Goal: Information Seeking & Learning: Learn about a topic

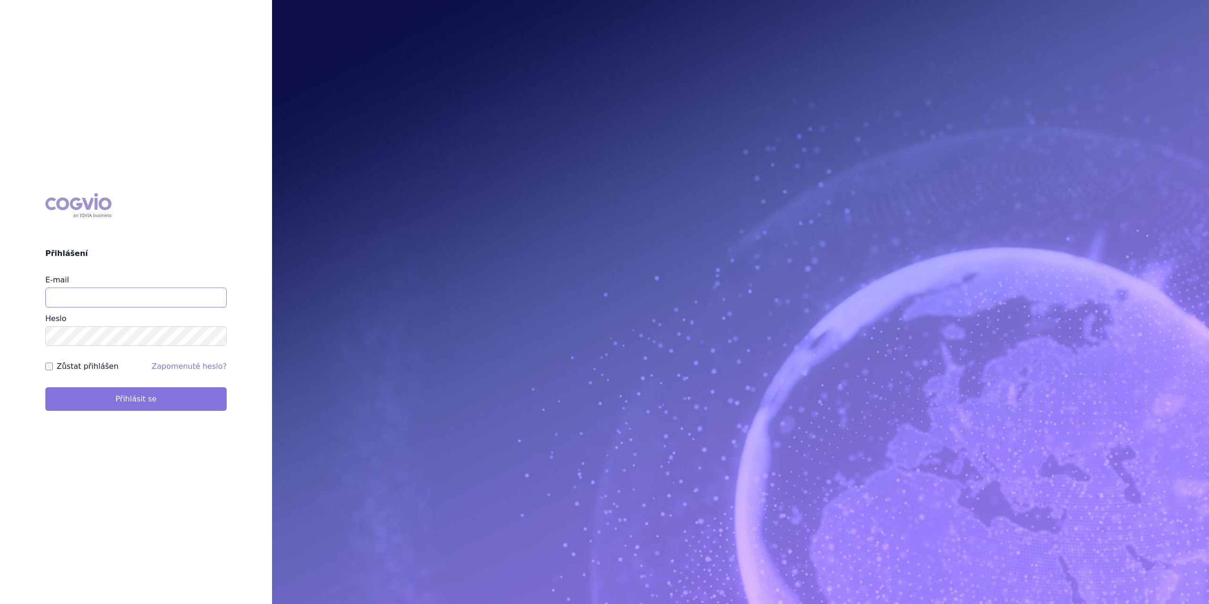
type input "marek.krajcovic@medochemie.com"
click at [87, 405] on button "Přihlásit se" at bounding box center [135, 399] width 181 height 24
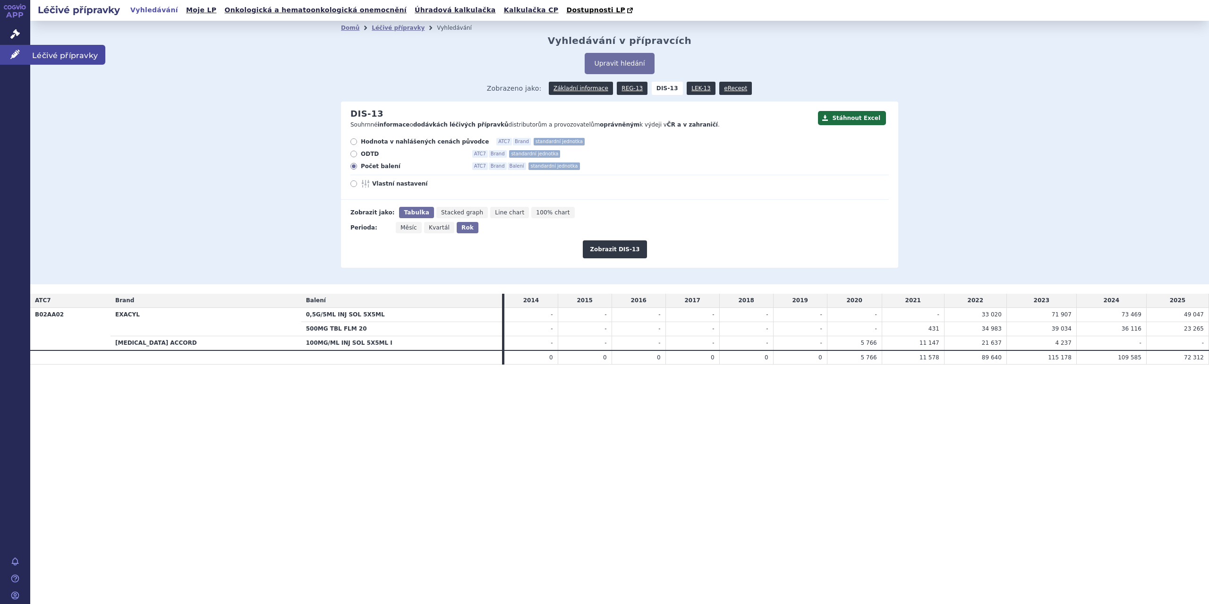
click at [59, 54] on span "Léčivé přípravky" at bounding box center [67, 55] width 75 height 20
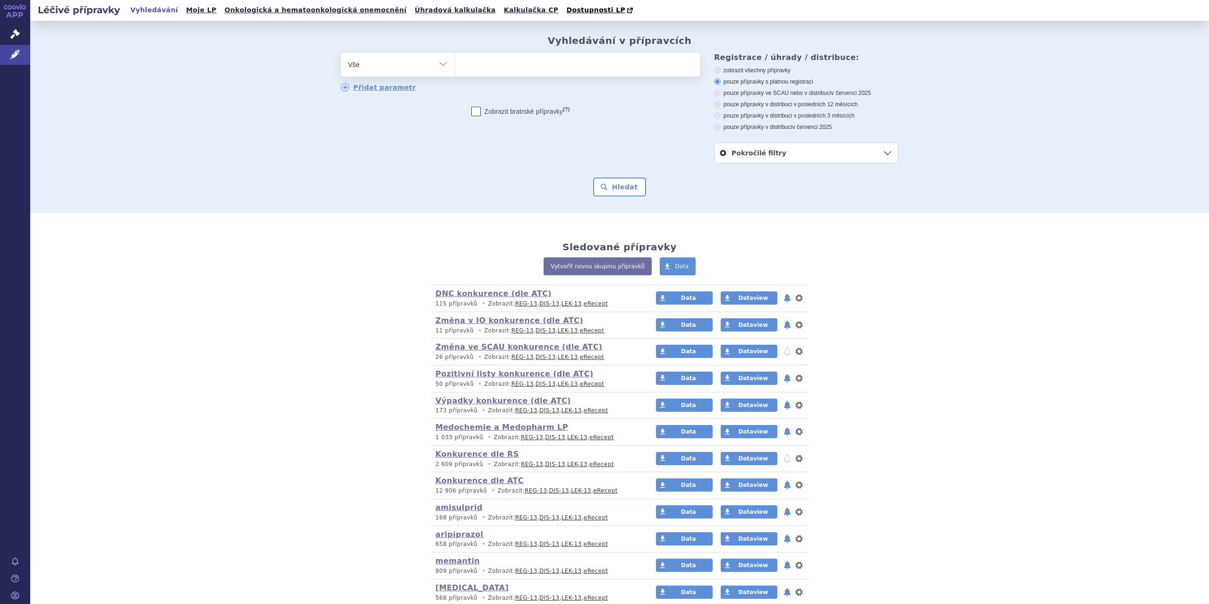
click at [437, 62] on select "Vše Přípravek/SUKL kód MAH VPOIS ATC/Aktivní látka Léková forma Síla" at bounding box center [397, 63] width 113 height 21
select select "filter-atc-group"
click at [341, 53] on select "Vše Přípravek/SUKL kód MAH VPOIS ATC/Aktivní látka Léková forma Síla" at bounding box center [397, 63] width 113 height 21
click at [472, 68] on ul at bounding box center [577, 63] width 245 height 20
click at [455, 68] on select at bounding box center [454, 64] width 0 height 24
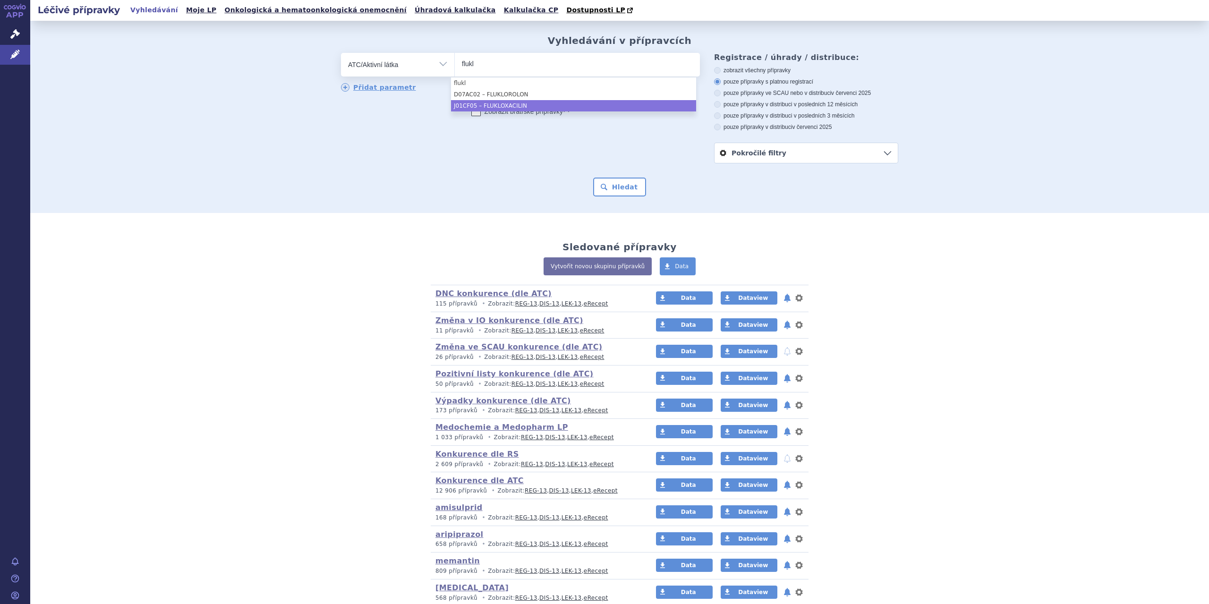
type input "flukl"
select select "J01CF05"
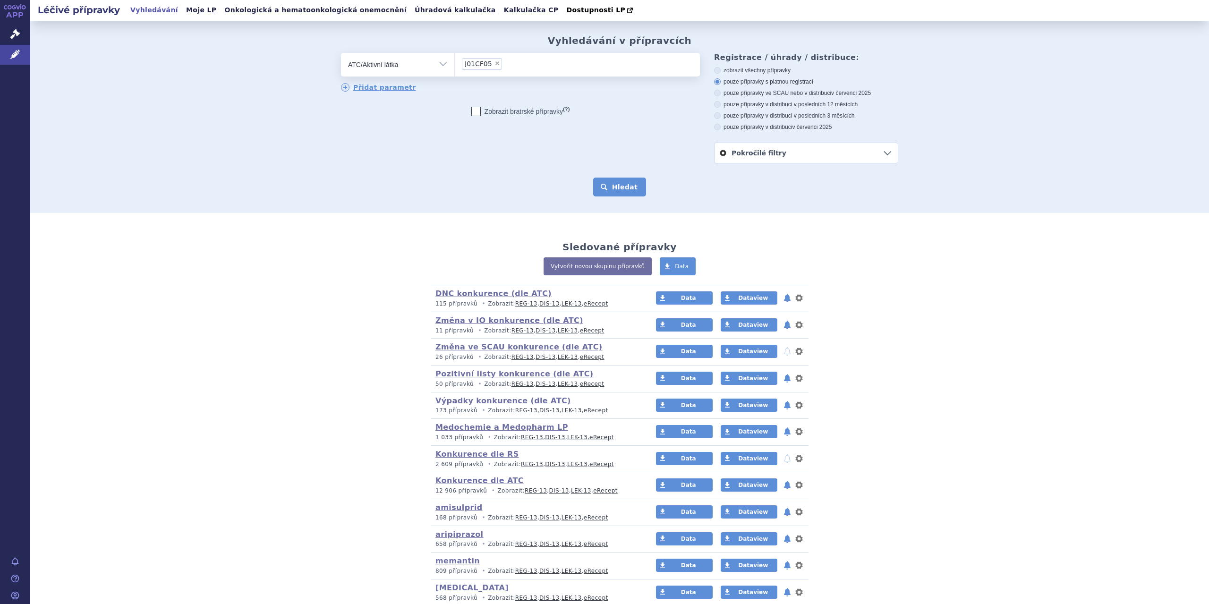
click at [612, 181] on button "Hledat" at bounding box center [619, 187] width 53 height 19
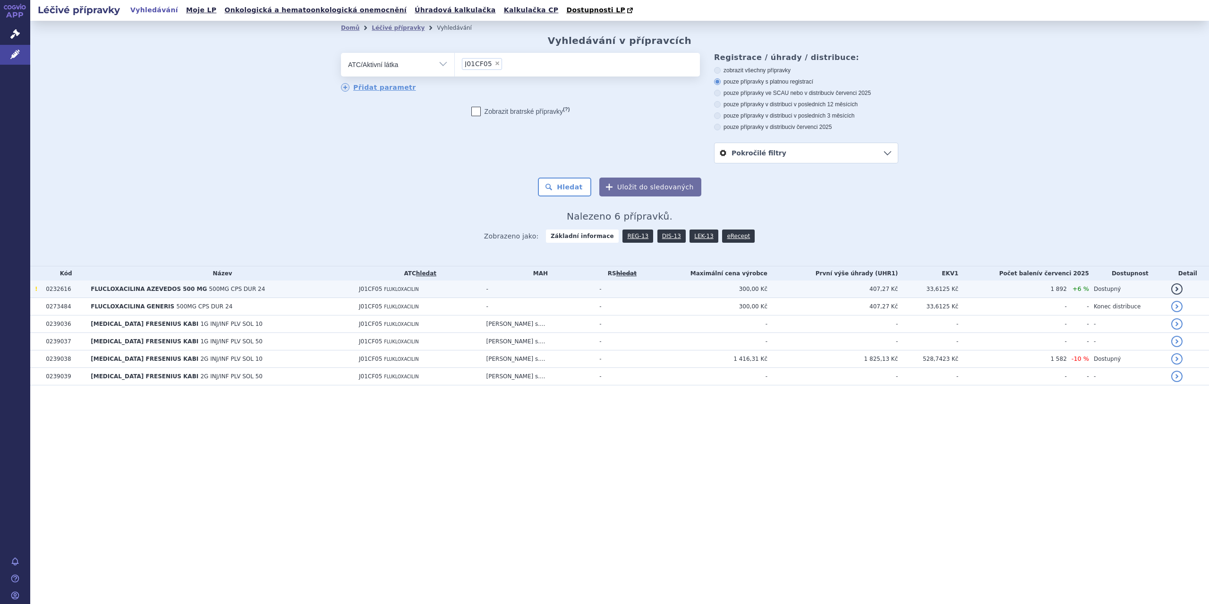
click at [313, 295] on td "FLUCLOXACILINA AZEVEDOS 500 MG 500MG CPS DUR 24" at bounding box center [220, 288] width 268 height 17
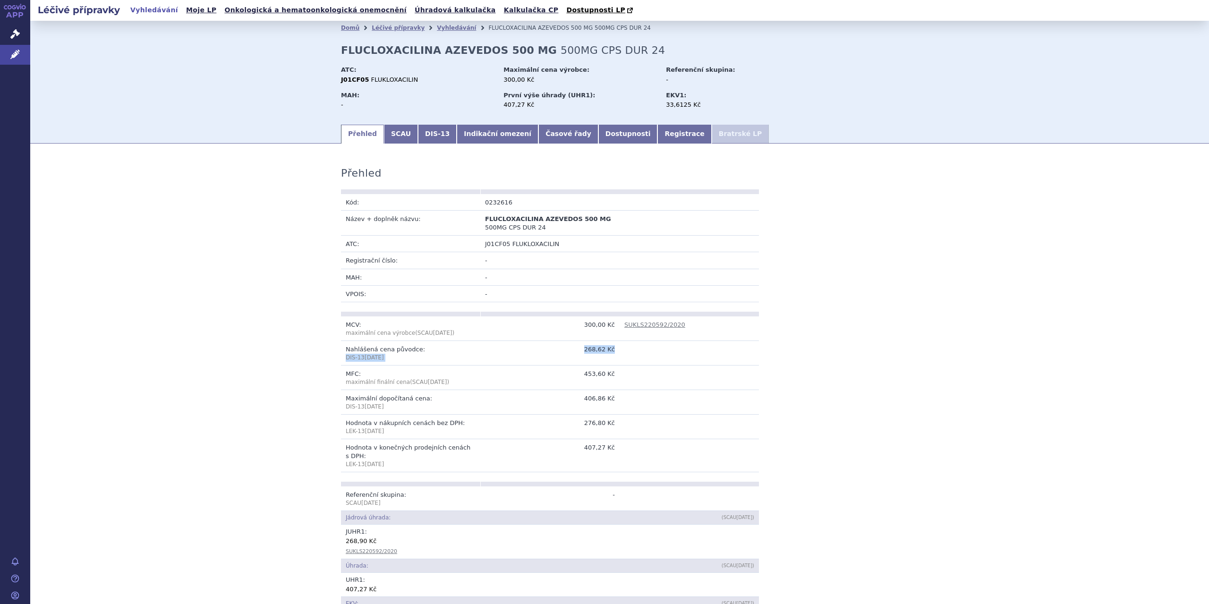
drag, startPoint x: 341, startPoint y: 354, endPoint x: 622, endPoint y: 349, distance: 281.0
click at [622, 349] on tr "Nahlášená cena původce: DIS-13 Jul 2025 268,62 Kč" at bounding box center [550, 353] width 418 height 25
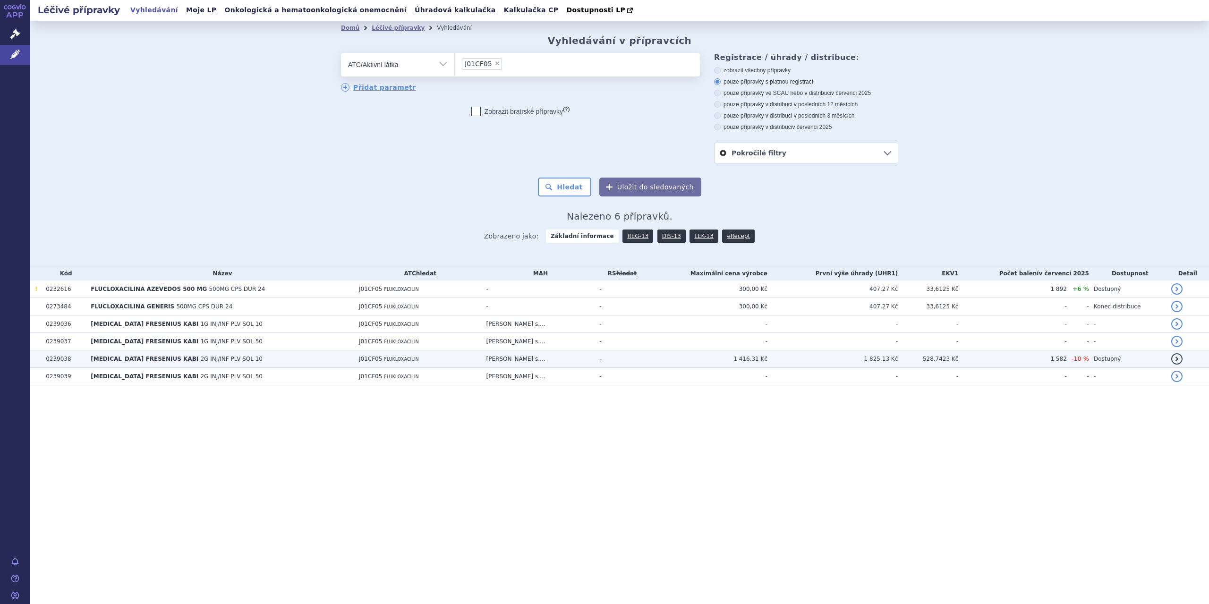
click at [889, 356] on td "1 825,13 Kč" at bounding box center [832, 358] width 130 height 17
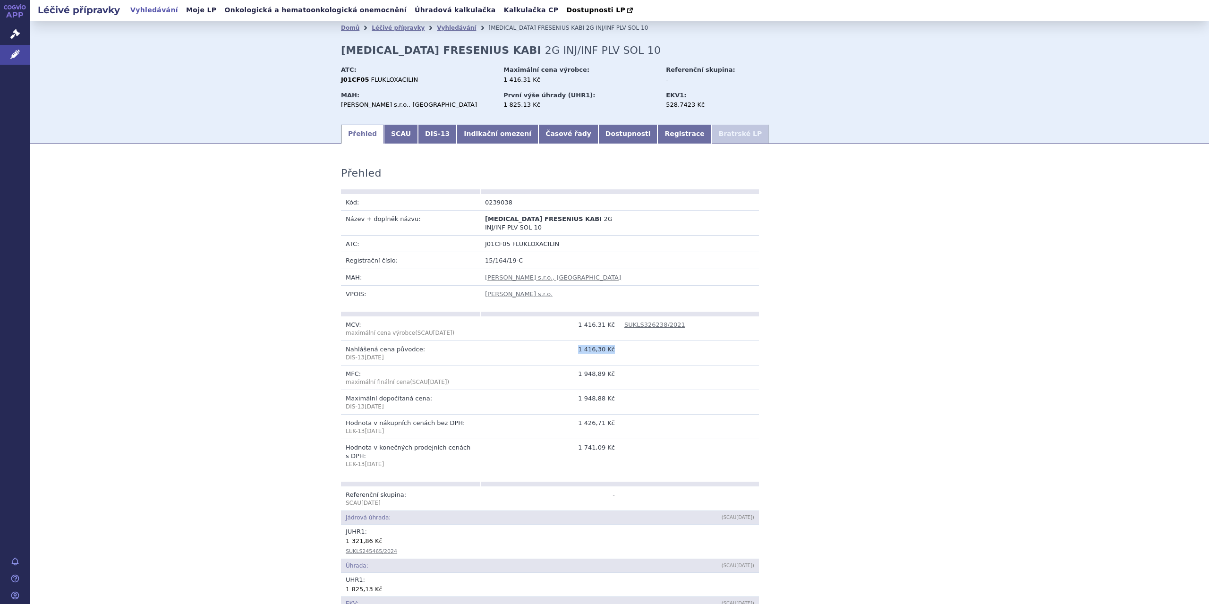
drag, startPoint x: 581, startPoint y: 348, endPoint x: 612, endPoint y: 348, distance: 31.2
click at [612, 348] on td "1 416,30 Kč" at bounding box center [549, 353] width 139 height 25
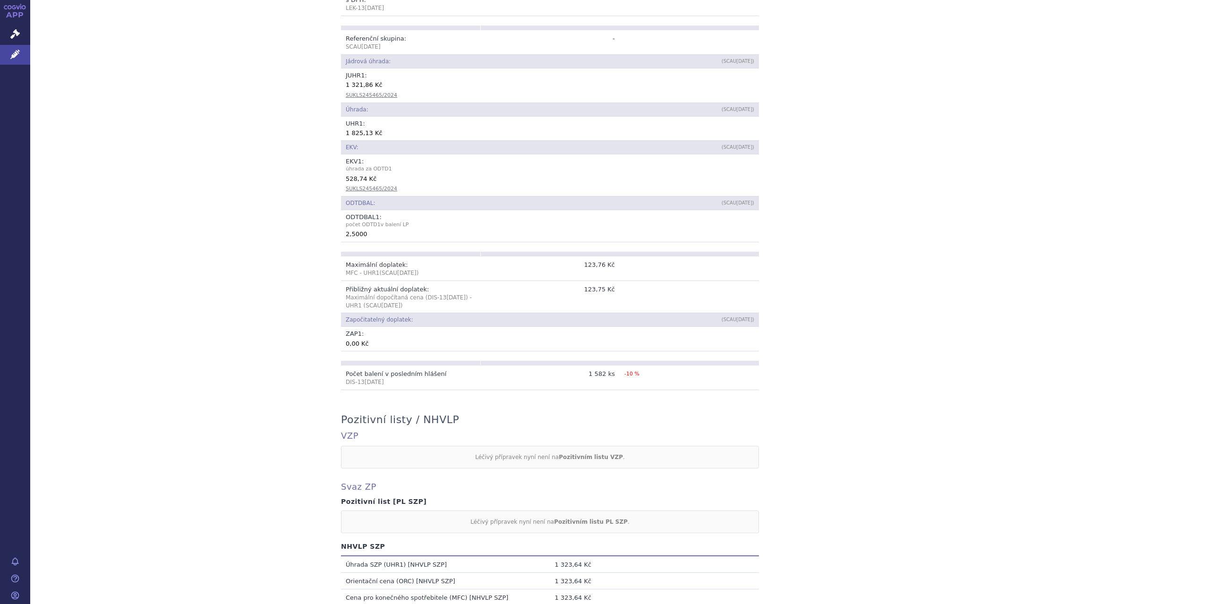
scroll to position [472, 0]
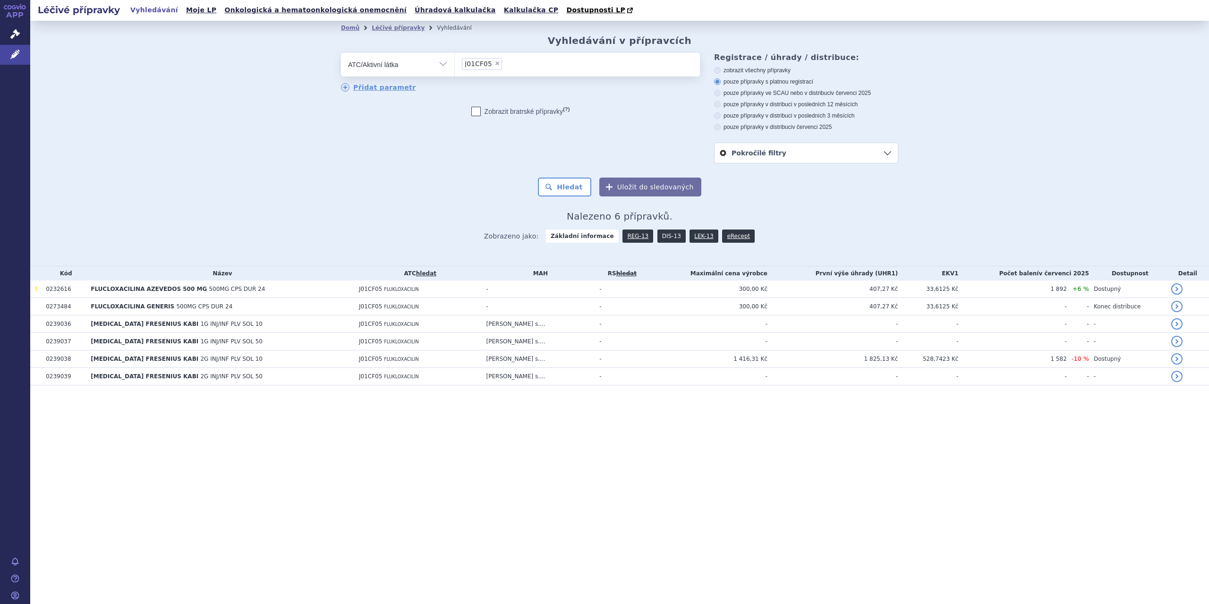
click at [666, 240] on link "DIS-13" at bounding box center [671, 235] width 28 height 13
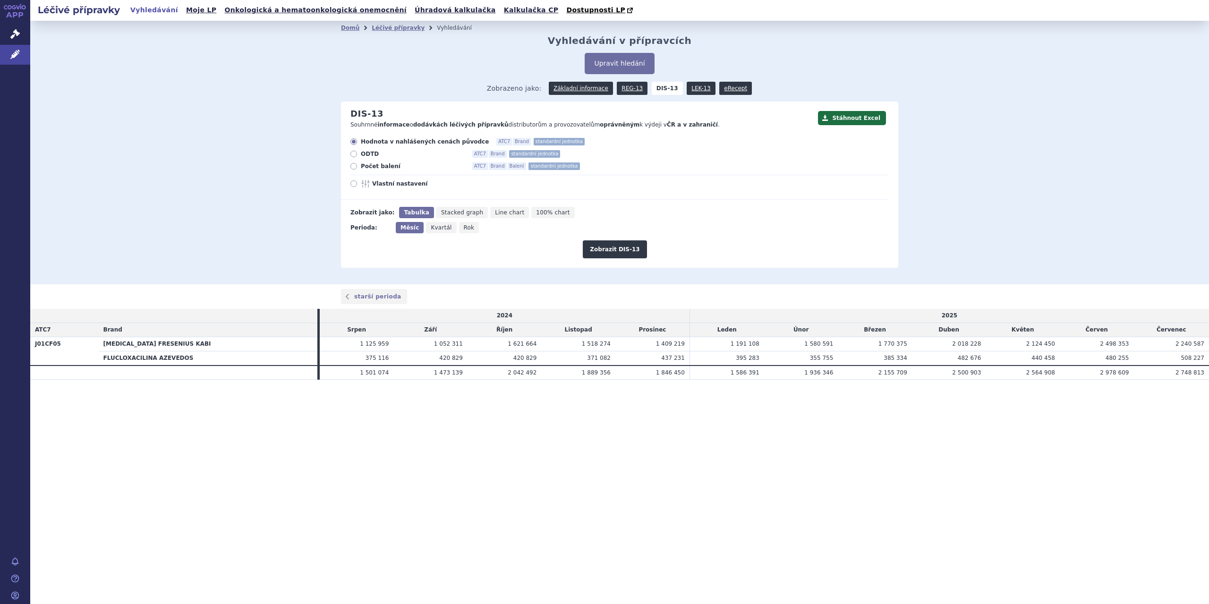
click at [361, 168] on span "Počet balení" at bounding box center [413, 166] width 104 height 8
click at [357, 168] on input "Počet balení ATC7 Brand Balení standardní jednotka" at bounding box center [354, 167] width 6 height 6
radio input "true"
click at [621, 254] on button "Zobrazit DIS-13" at bounding box center [615, 249] width 64 height 18
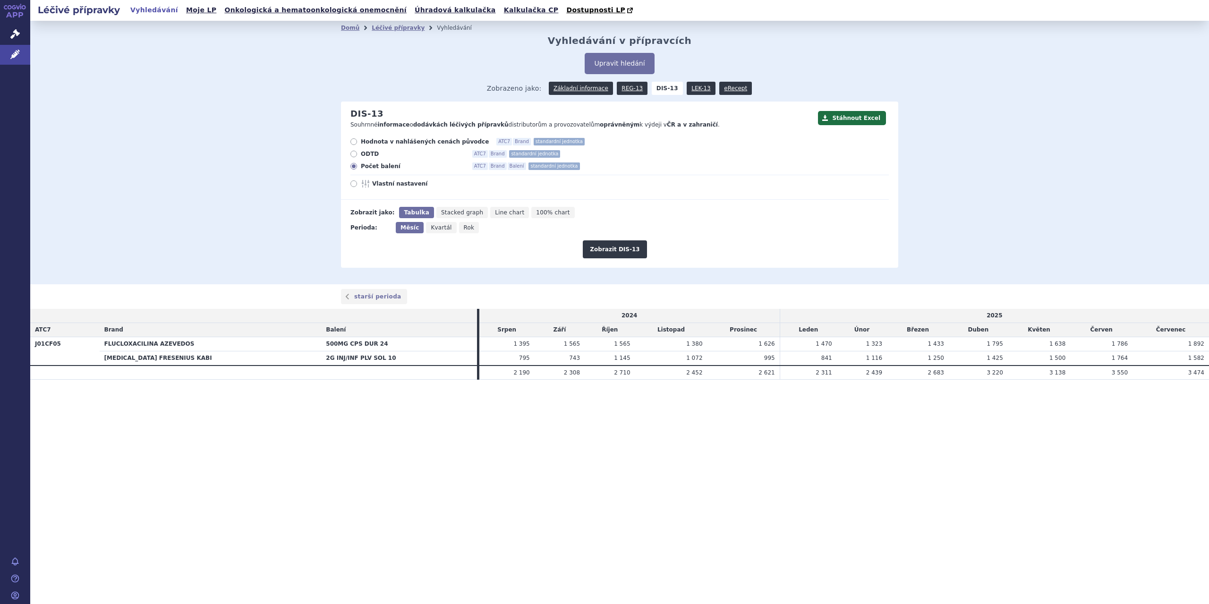
click at [387, 144] on span "Hodnota v nahlášených cenách původce" at bounding box center [425, 142] width 128 height 8
click at [357, 144] on input "Hodnota v nahlášených cenách původce ATC7 Brand standardní jednotka" at bounding box center [354, 143] width 6 height 6
radio input "true"
click at [626, 257] on button "Zobrazit DIS-13" at bounding box center [615, 249] width 64 height 18
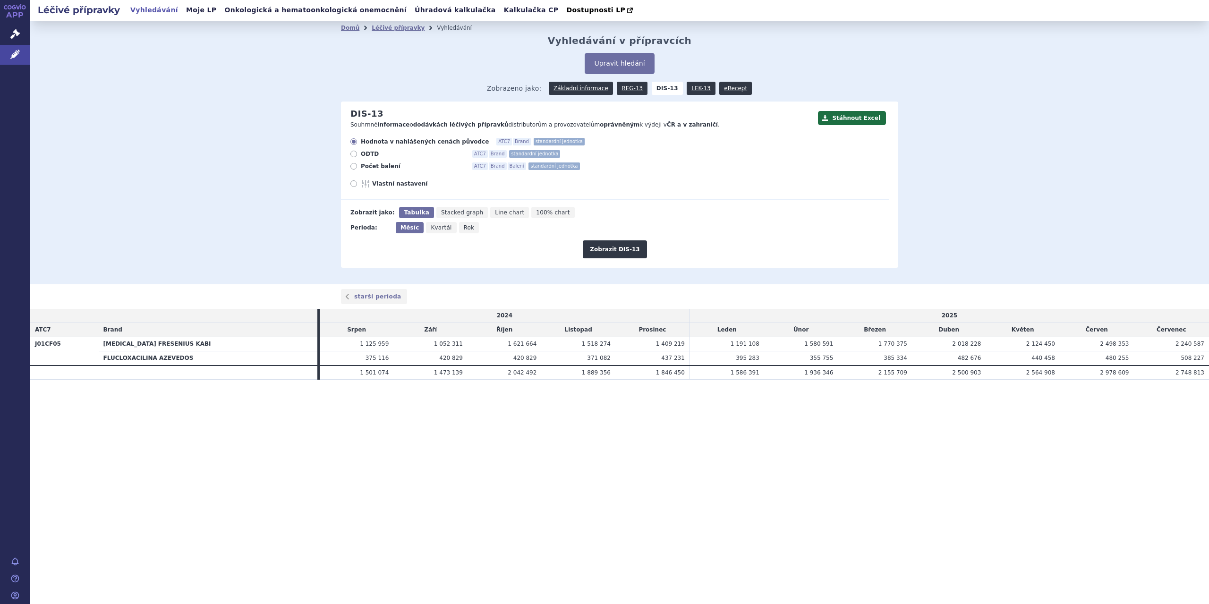
click at [464, 229] on span "Rok" at bounding box center [469, 227] width 11 height 7
click at [459, 228] on input "Rok" at bounding box center [462, 225] width 6 height 6
radio input "true"
click at [639, 245] on button "Zobrazit DIS-13" at bounding box center [615, 249] width 64 height 18
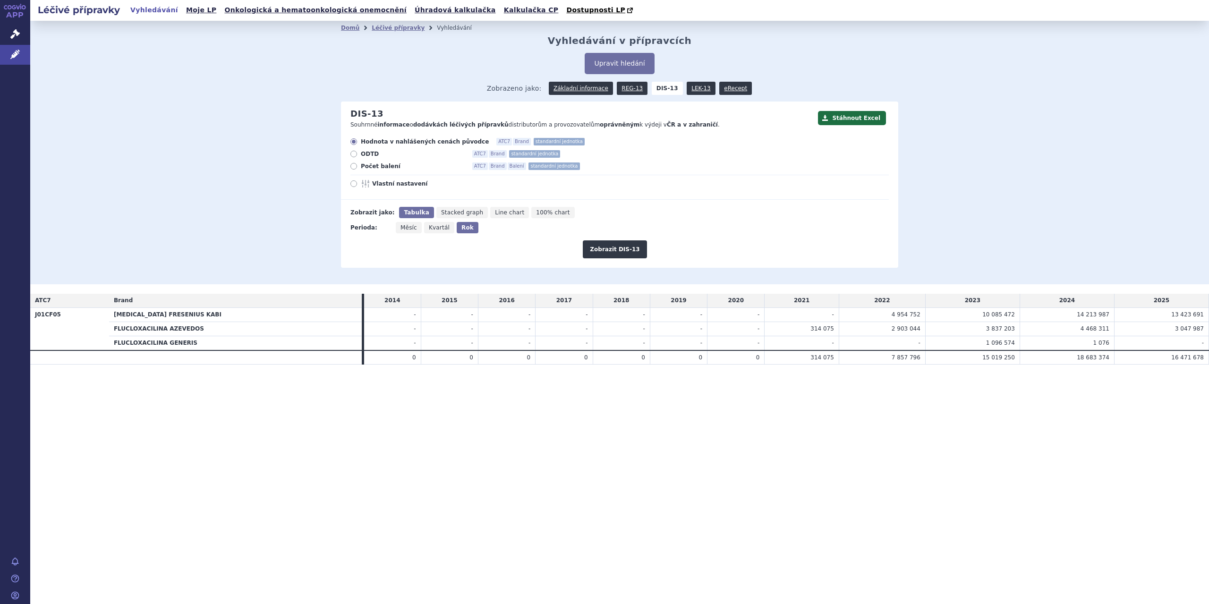
click at [357, 169] on label "Počet balení ATC7 Brand Balení standardní jednotka" at bounding box center [619, 166] width 538 height 8
click at [357, 169] on input "Počet balení ATC7 Brand Balení standardní jednotka" at bounding box center [354, 167] width 6 height 6
radio input "true"
click at [408, 228] on span "Měsíc" at bounding box center [408, 227] width 17 height 7
click at [402, 228] on input "Měsíc" at bounding box center [399, 225] width 6 height 6
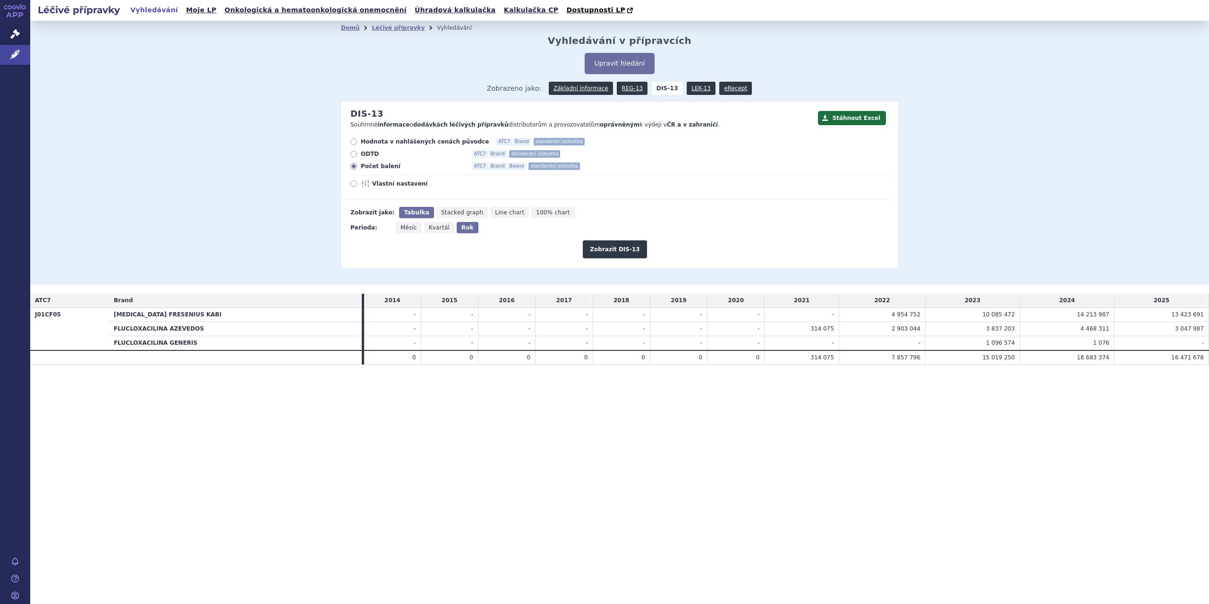
radio input "true"
click at [431, 227] on span "Kvartál" at bounding box center [441, 227] width 21 height 7
click at [430, 227] on input "Kvartál" at bounding box center [429, 225] width 6 height 6
radio input "true"
click at [414, 227] on span "Měsíc" at bounding box center [408, 227] width 17 height 7
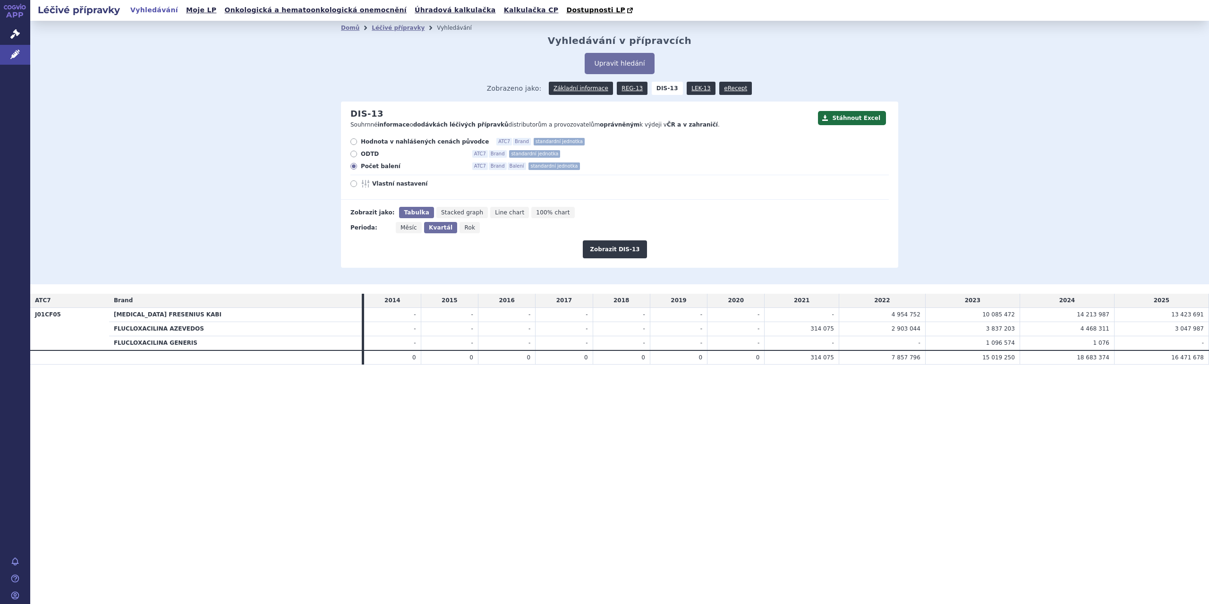
click at [402, 227] on input "Měsíc" at bounding box center [399, 225] width 6 height 6
radio input "true"
click at [606, 243] on button "Zobrazit DIS-13" at bounding box center [615, 249] width 64 height 18
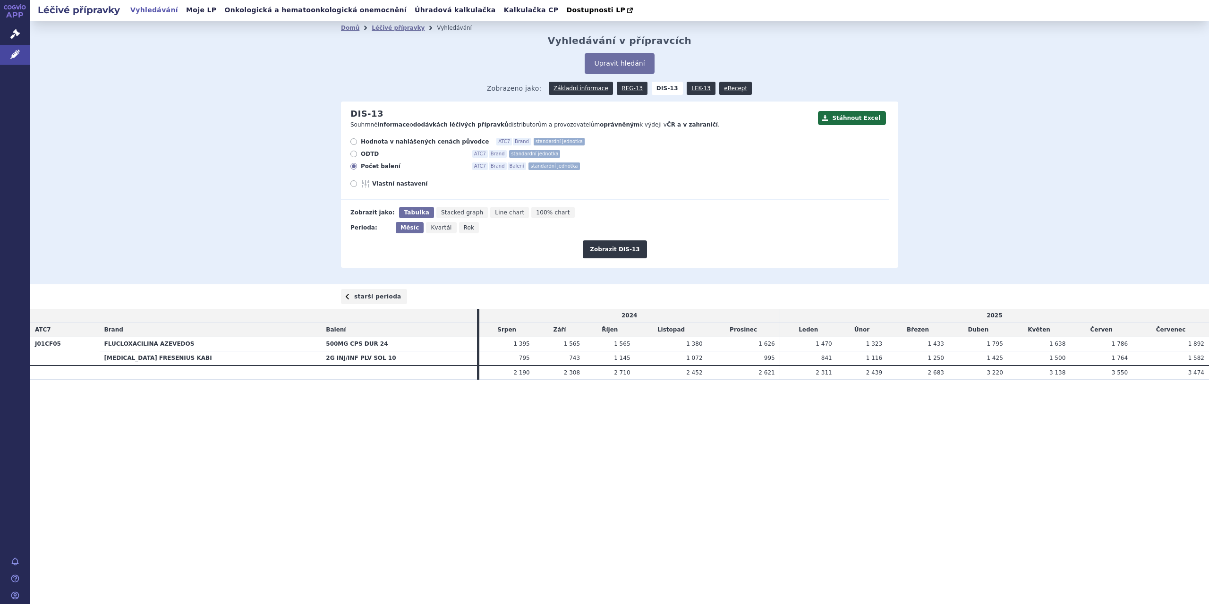
click at [376, 291] on link "starší perioda" at bounding box center [374, 296] width 66 height 15
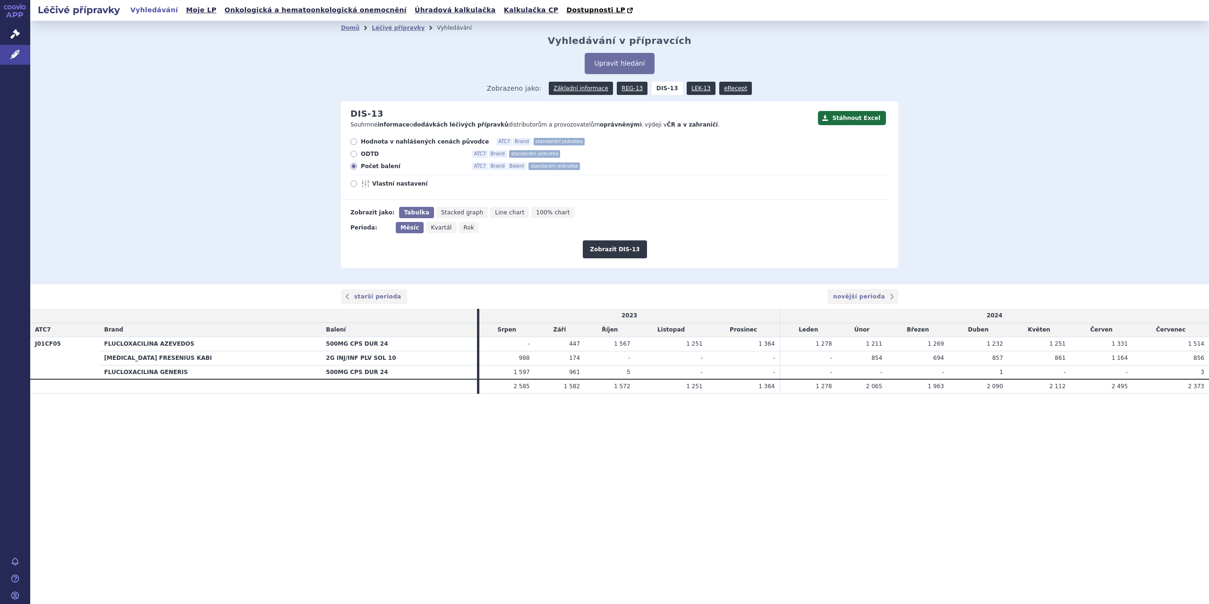
click at [376, 291] on link "starší perioda" at bounding box center [374, 296] width 66 height 15
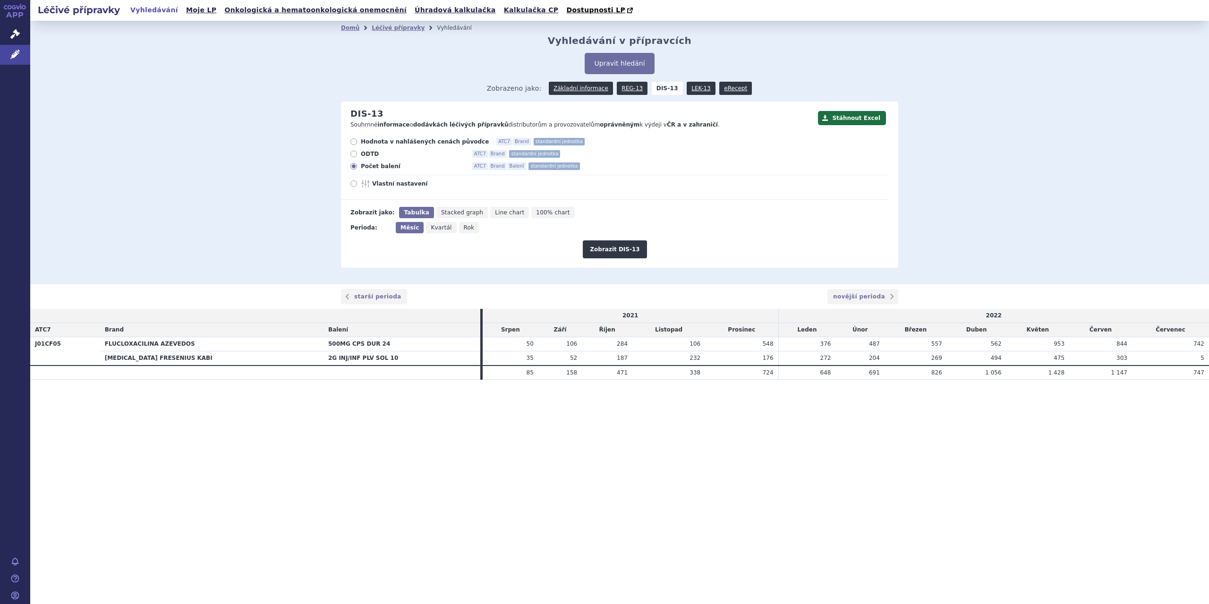
click at [376, 291] on link "starší perioda" at bounding box center [374, 296] width 66 height 15
click at [854, 295] on link "novější perioda" at bounding box center [862, 296] width 71 height 15
click at [419, 146] on div "Hodnota v nahlášených cenách původce ATC7 Brand standardní jednotka ODTD ATC7 B…" at bounding box center [615, 169] width 548 height 62
click at [417, 144] on span "Hodnota v nahlášených cenách původce" at bounding box center [425, 142] width 128 height 8
click at [357, 144] on input "Hodnota v nahlášených cenách původce ATC7 Brand standardní jednotka" at bounding box center [354, 143] width 6 height 6
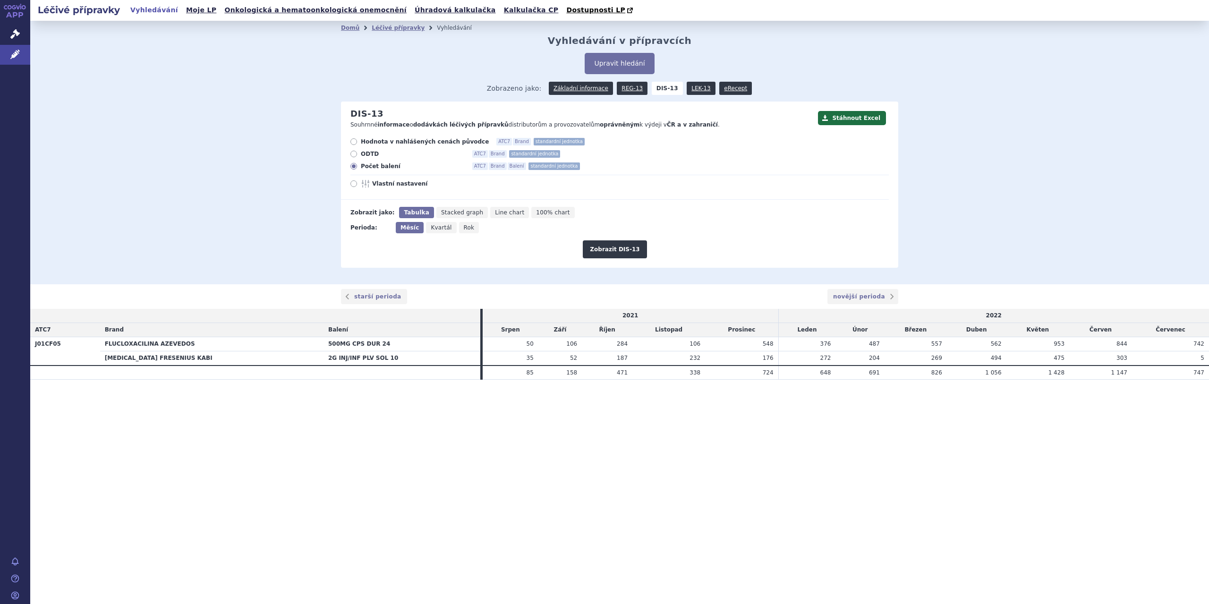
radio input "true"
click at [627, 252] on button "Zobrazit DIS-13" at bounding box center [615, 249] width 64 height 18
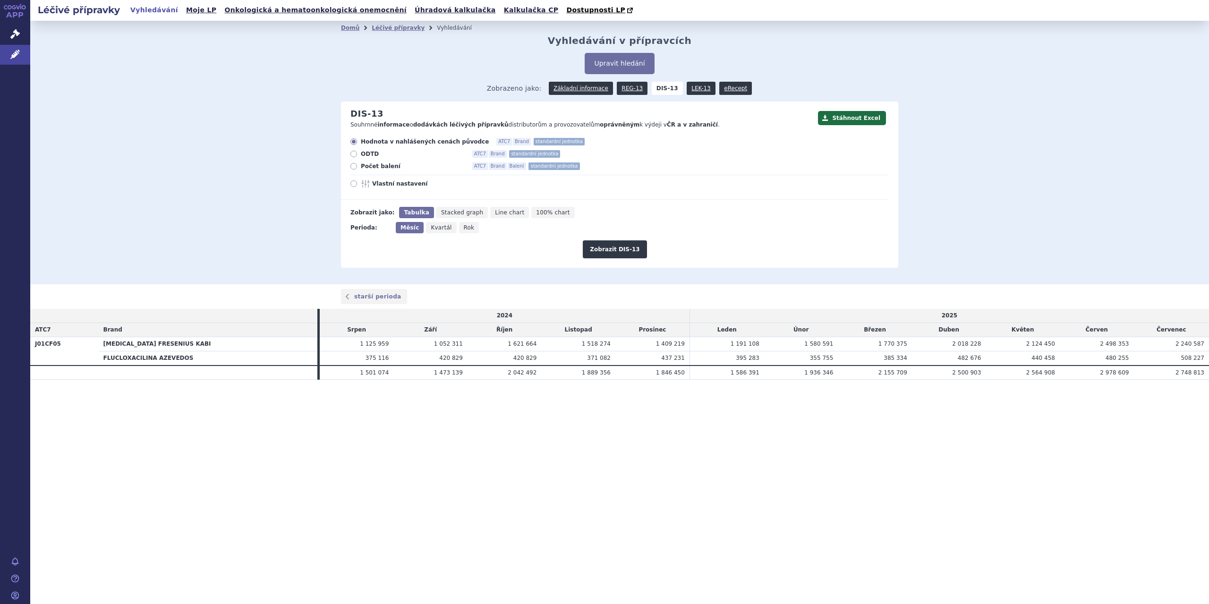
click at [462, 223] on icon "Rok" at bounding box center [469, 227] width 20 height 11
click at [462, 223] on input "Rok" at bounding box center [462, 225] width 6 height 6
radio input "true"
click at [602, 241] on button "Zobrazit DIS-13" at bounding box center [615, 249] width 64 height 18
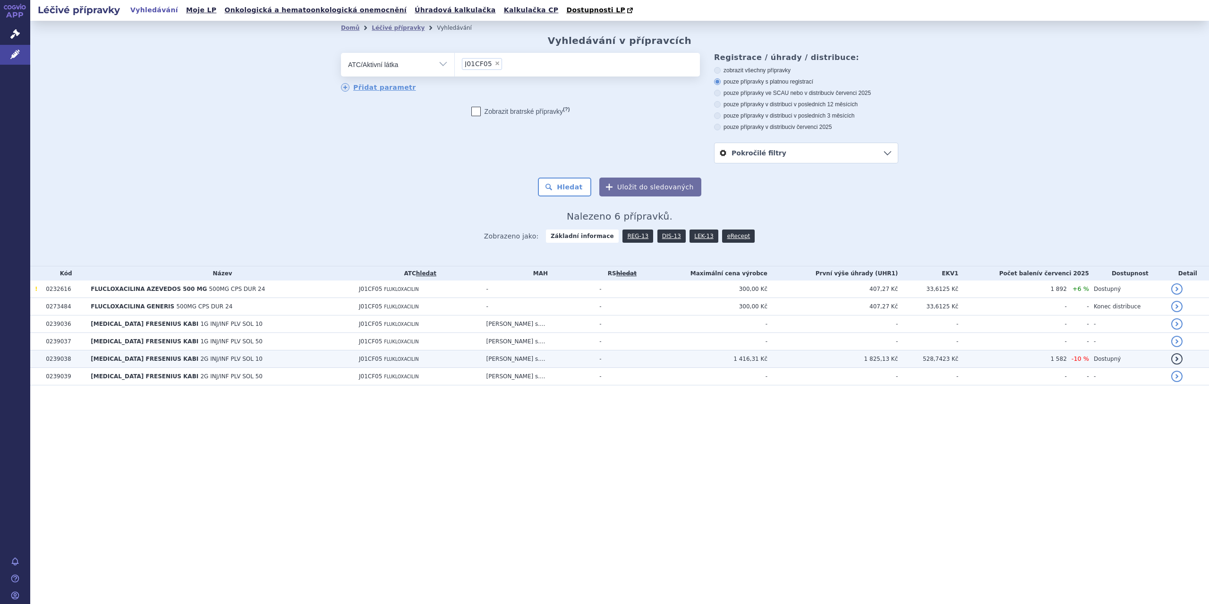
click at [213, 364] on td "FLUCLOXACILLIN FRESENIUS KABI 2G INJ/INF PLV SOL 10" at bounding box center [220, 358] width 268 height 17
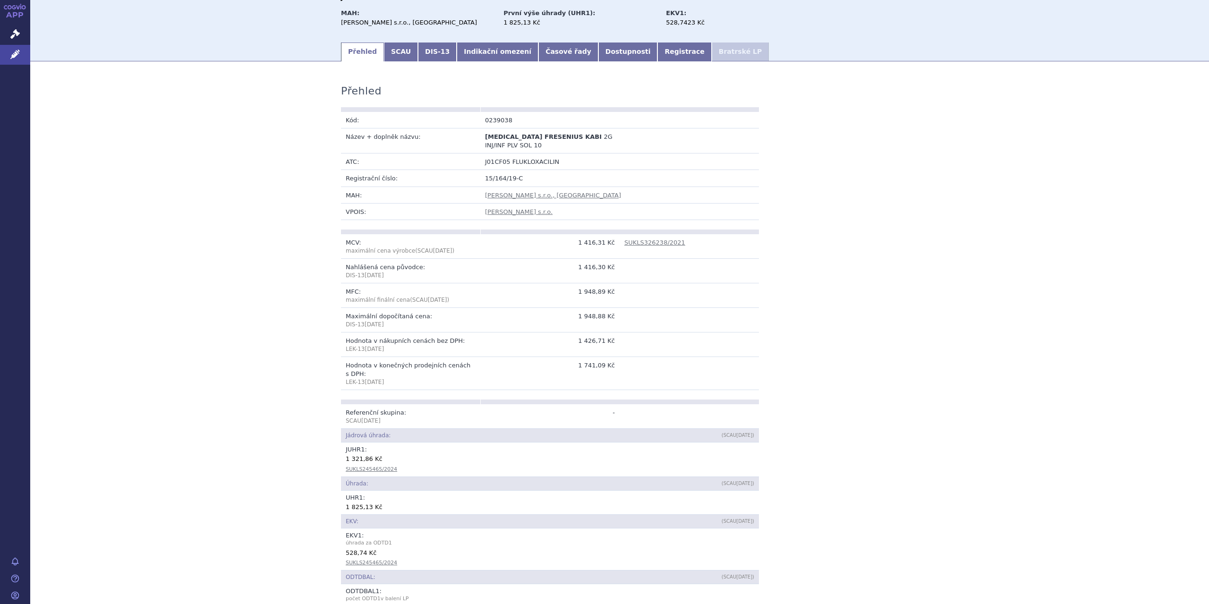
scroll to position [177, 0]
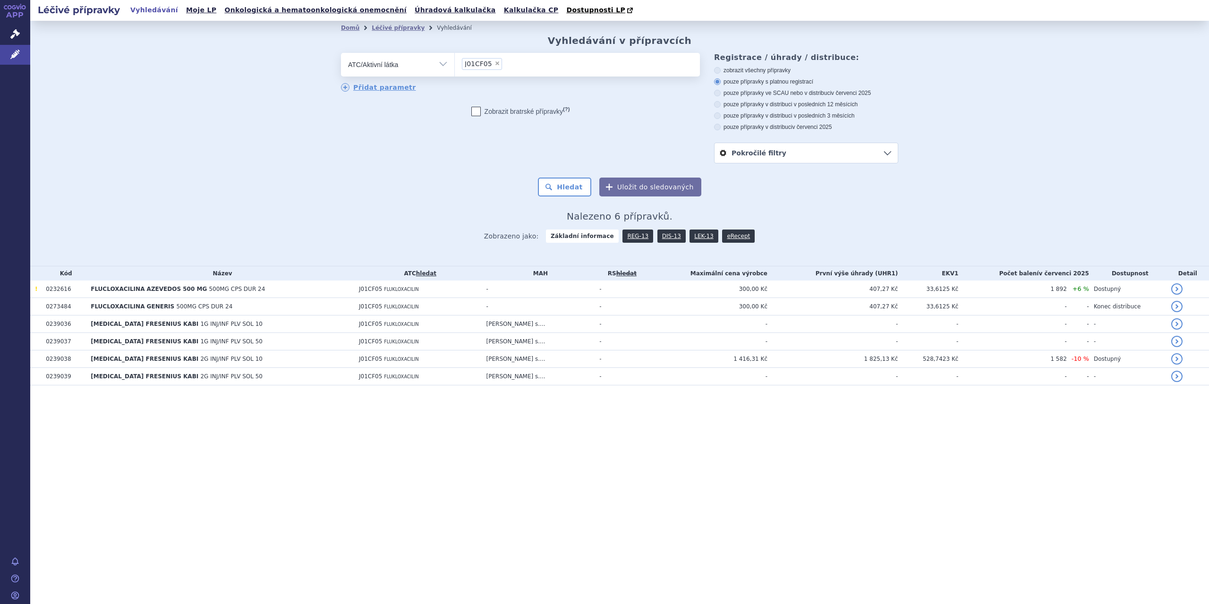
click at [494, 64] on span "×" at bounding box center [497, 63] width 6 height 6
click at [455, 64] on select "J01CF05" at bounding box center [454, 64] width 0 height 24
select select
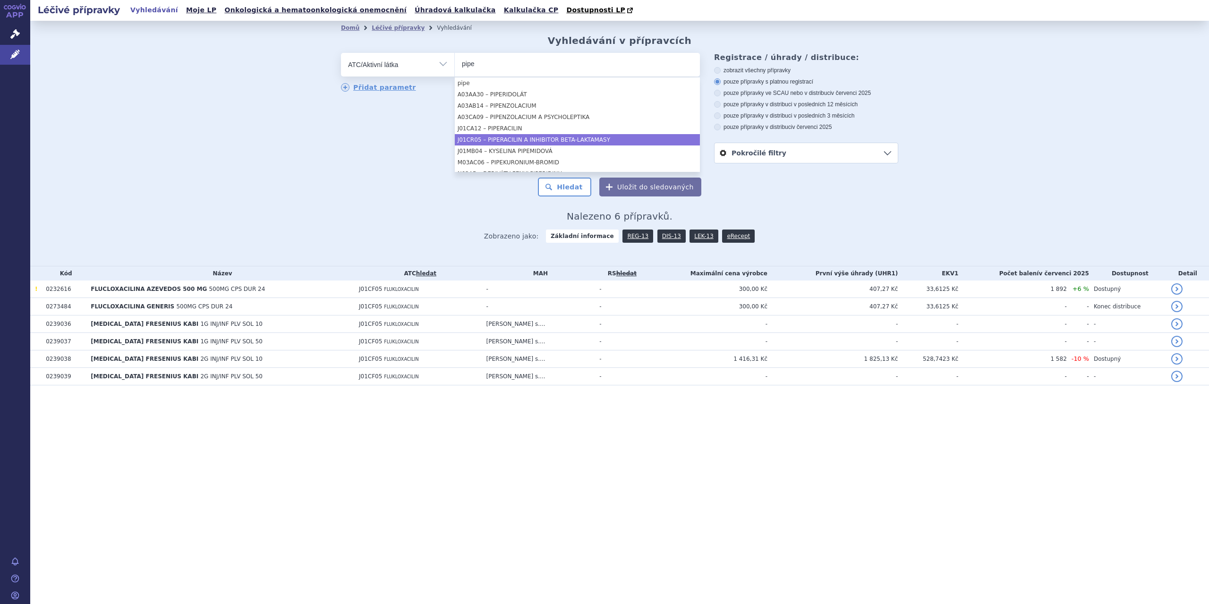
type input "pipe"
select select "J01CR05"
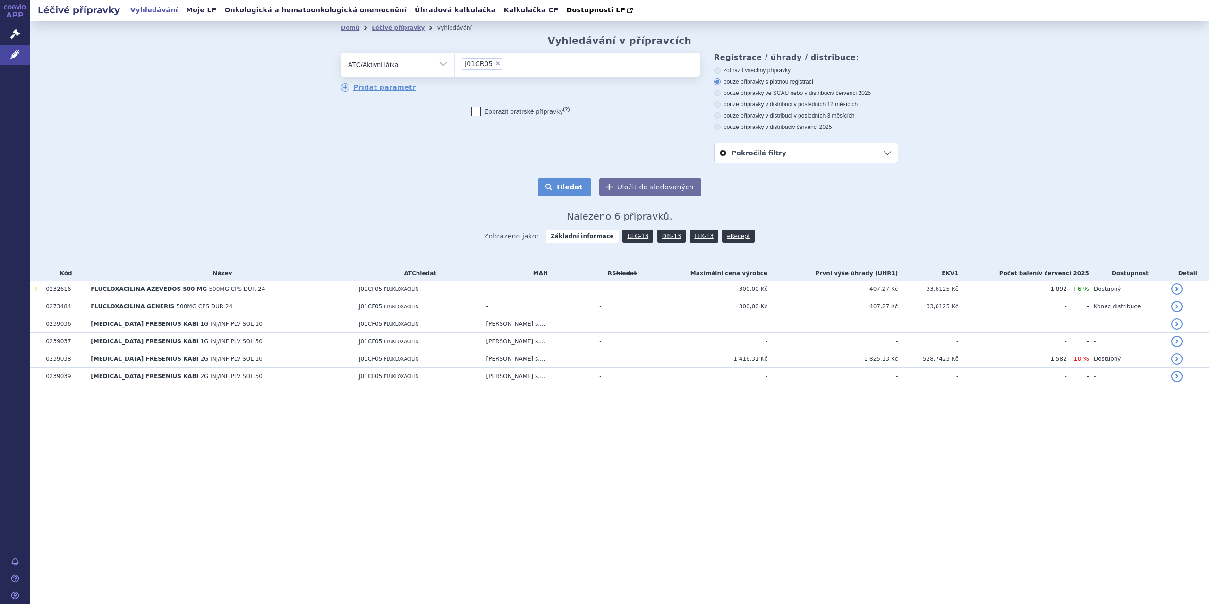
click at [586, 189] on button "Hledat" at bounding box center [564, 187] width 53 height 19
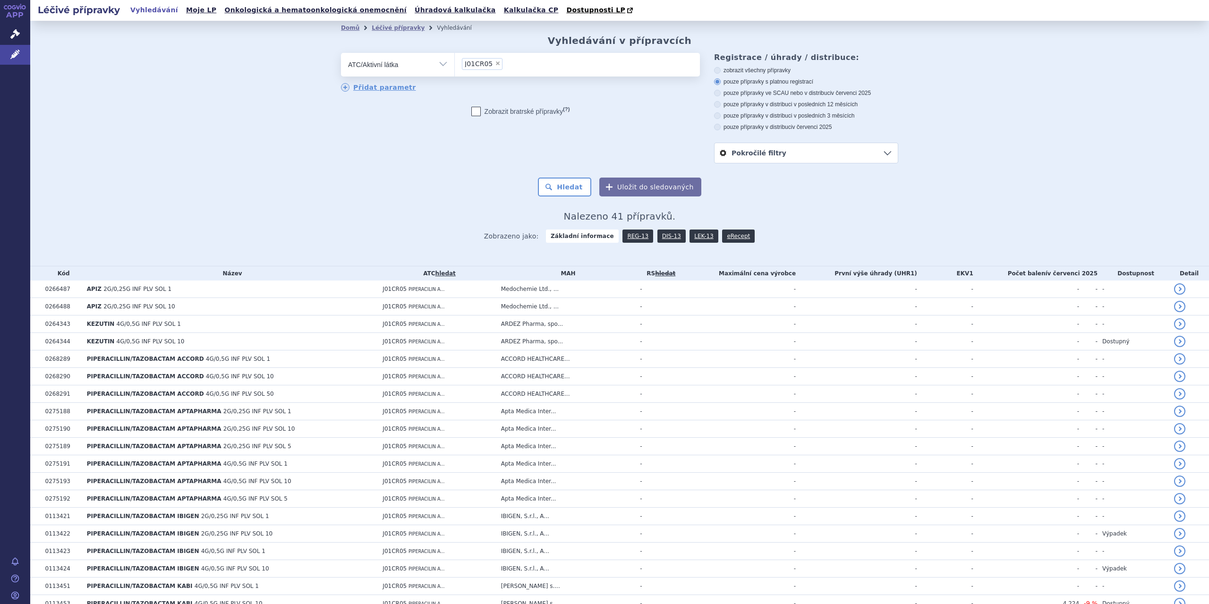
scroll to position [424, 0]
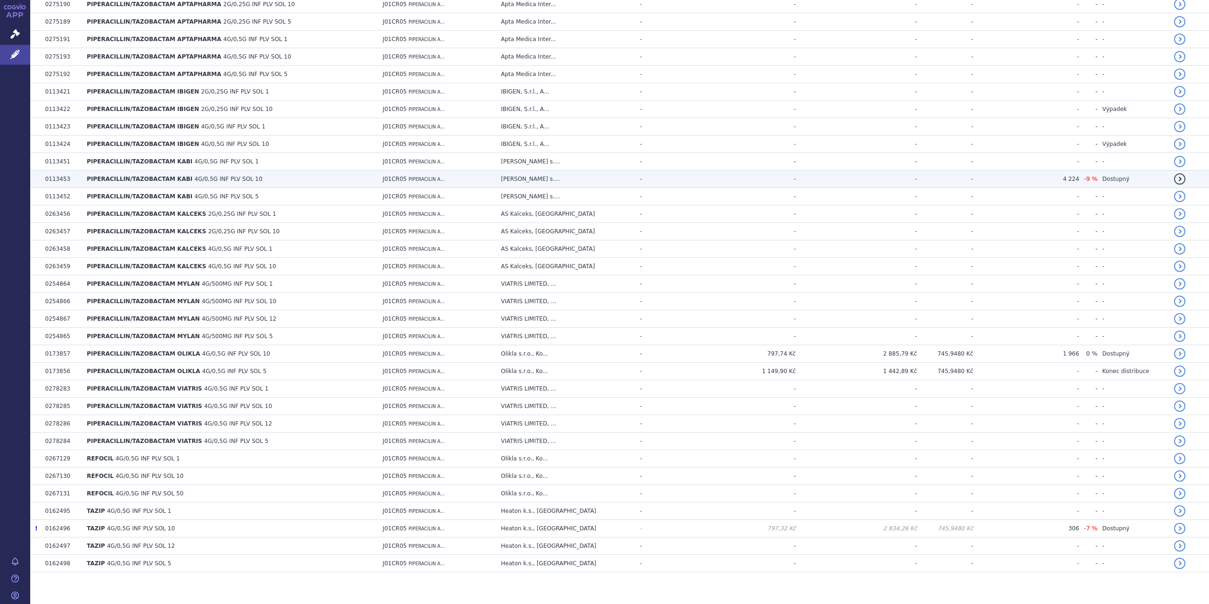
click at [592, 173] on td "Fresenius Kabi s...." at bounding box center [565, 178] width 139 height 17
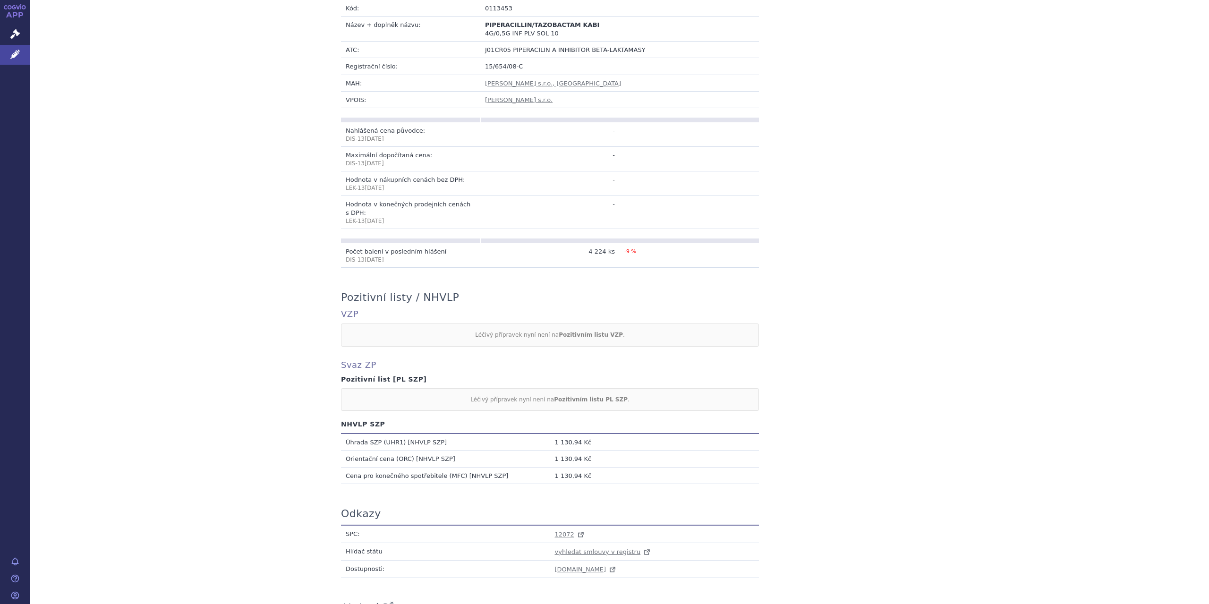
scroll to position [320, 0]
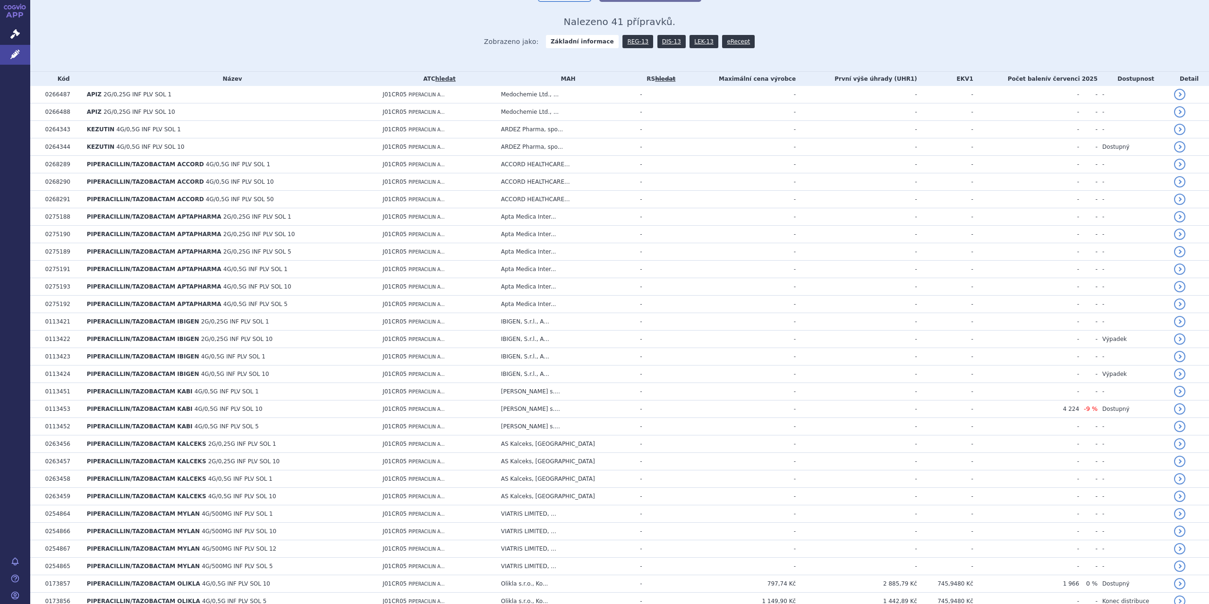
scroll to position [337, 0]
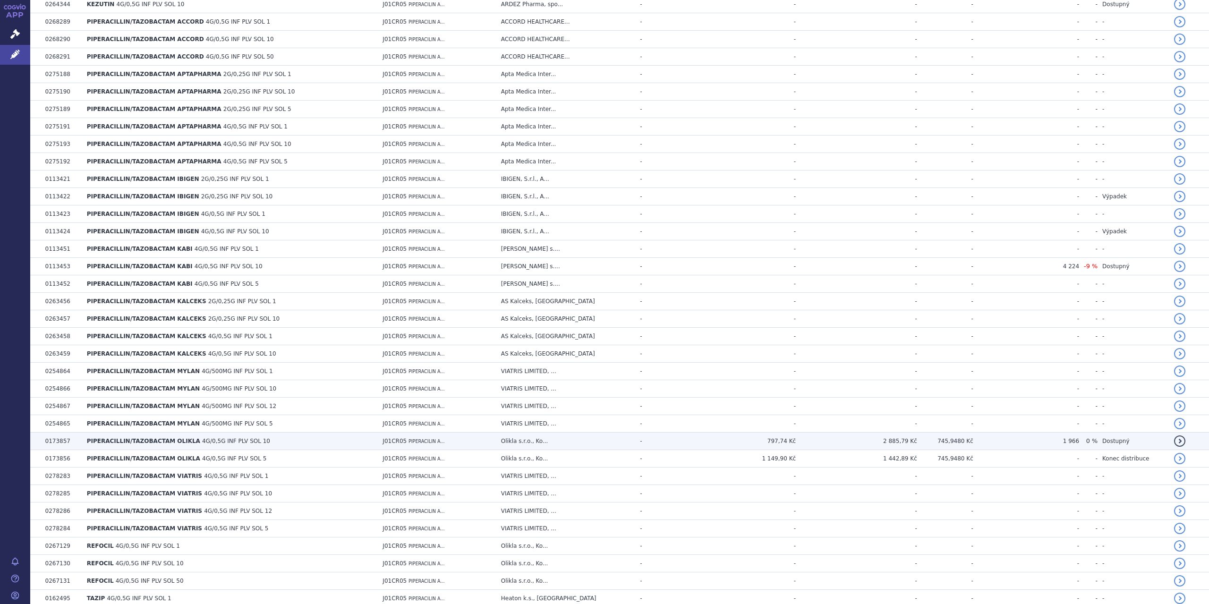
click at [212, 438] on span "4G/0,5G INF PLV SOL 10" at bounding box center [236, 441] width 68 height 7
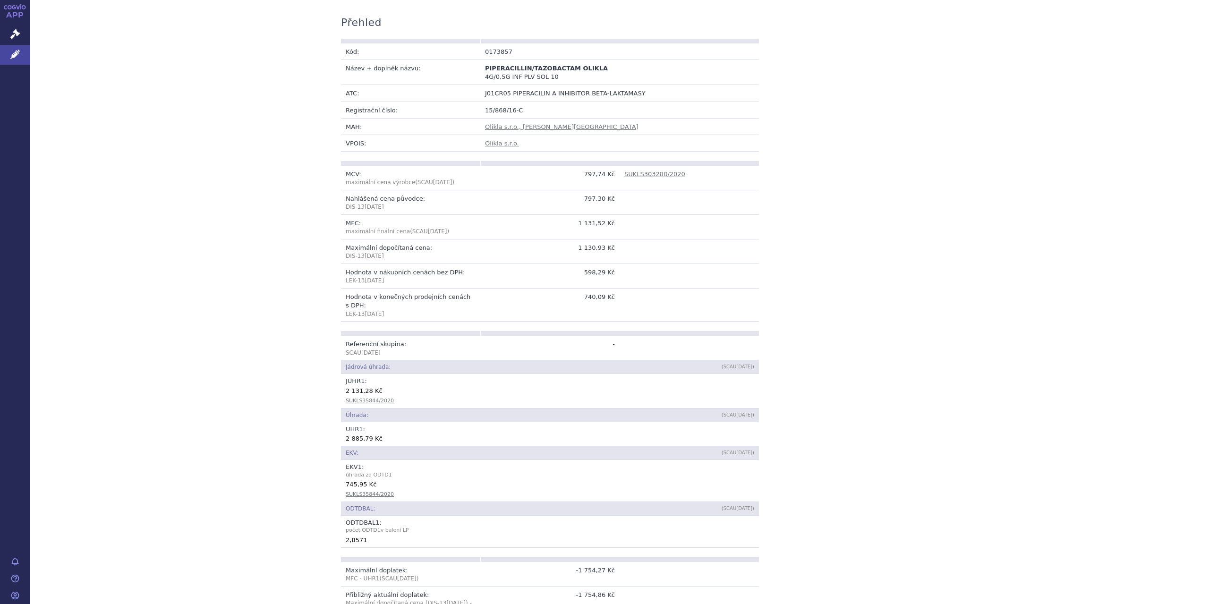
scroll to position [170, 0]
